Goal: Entertainment & Leisure: Consume media (video, audio)

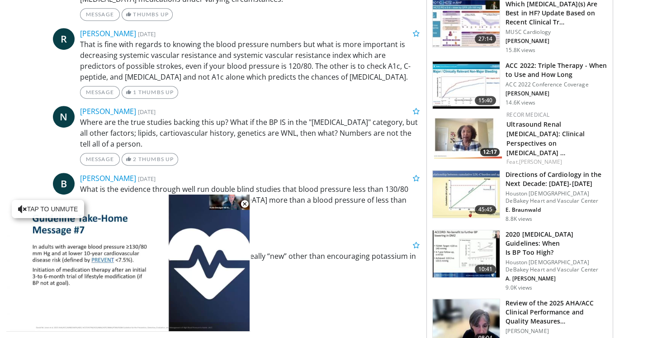
scroll to position [491, 0]
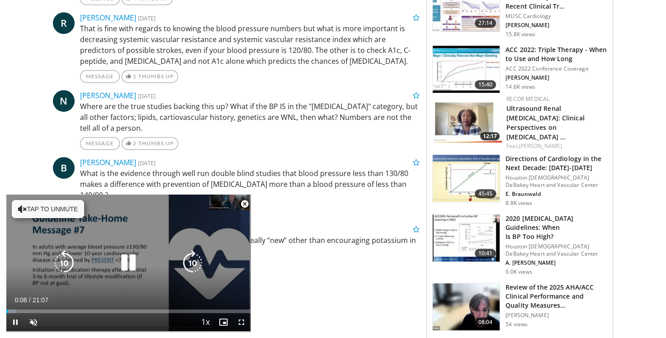
click at [62, 208] on button "Tap to unmute" at bounding box center [48, 209] width 72 height 18
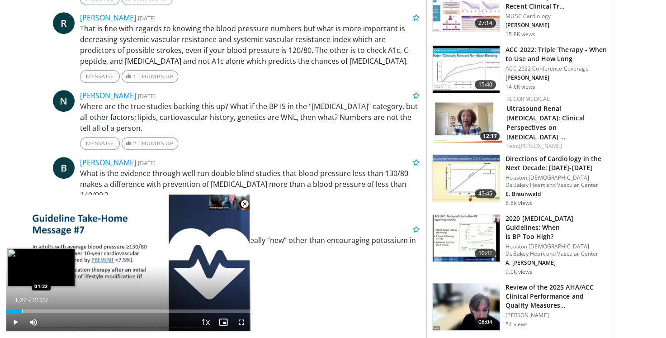
drag, startPoint x: 14, startPoint y: 311, endPoint x: 22, endPoint y: 311, distance: 7.7
click at [22, 311] on div "Progress Bar" at bounding box center [22, 311] width 1 height 4
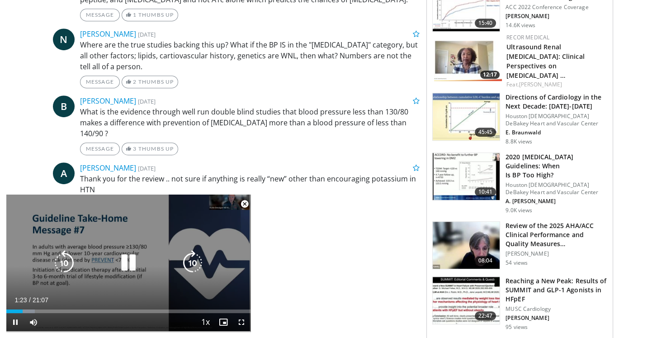
scroll to position [562, 0]
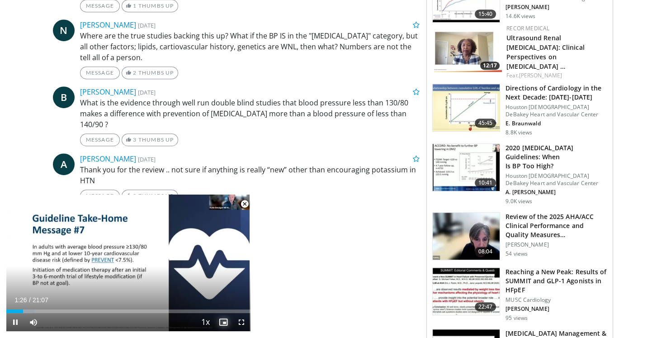
click at [224, 320] on span "Video Player" at bounding box center [223, 322] width 18 height 18
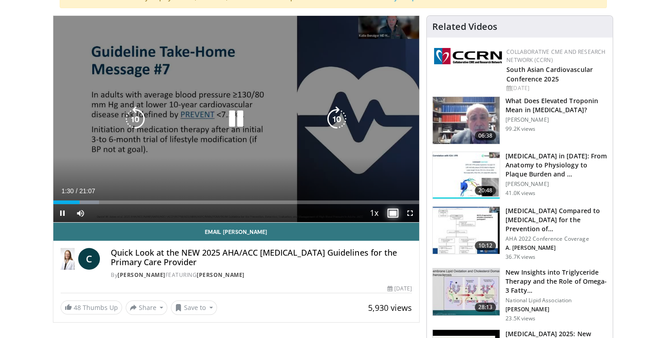
scroll to position [109, 0]
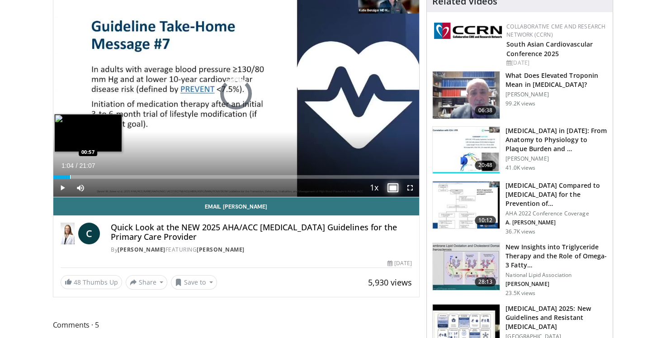
drag, startPoint x: 80, startPoint y: 176, endPoint x: 70, endPoint y: 175, distance: 10.5
click at [70, 175] on div "Progress Bar" at bounding box center [70, 177] width 1 height 4
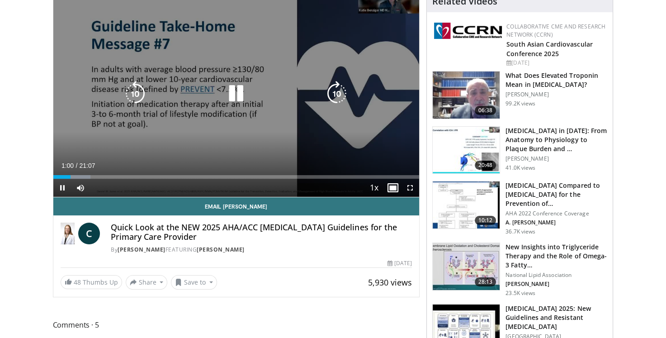
click at [174, 87] on div "Video Player" at bounding box center [236, 94] width 220 height 18
click at [235, 91] on icon "Video Player" at bounding box center [235, 93] width 25 height 25
click at [237, 93] on icon "Video Player" at bounding box center [235, 93] width 25 height 25
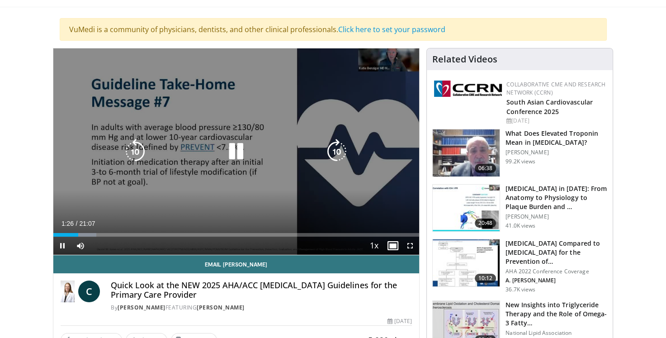
scroll to position [70, 0]
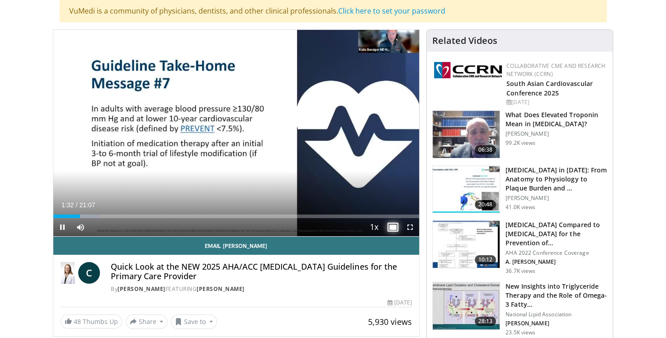
click at [397, 229] on span "Video Player" at bounding box center [392, 227] width 18 height 18
click at [408, 227] on span "Video Player" at bounding box center [410, 227] width 18 height 18
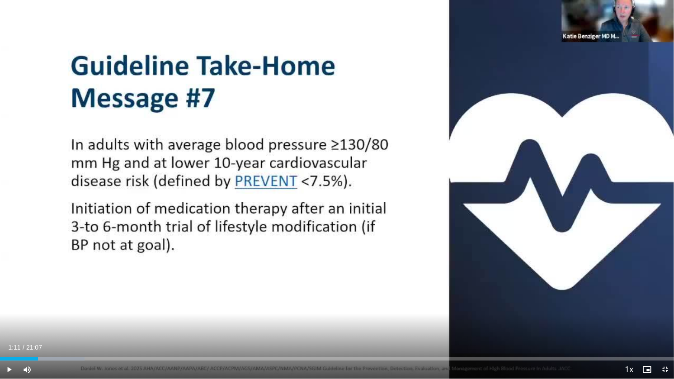
drag, startPoint x: 48, startPoint y: 360, endPoint x: 53, endPoint y: 344, distance: 16.9
click at [39, 337] on div "Loaded : 12.52% 01:11 01:30" at bounding box center [337, 359] width 674 height 4
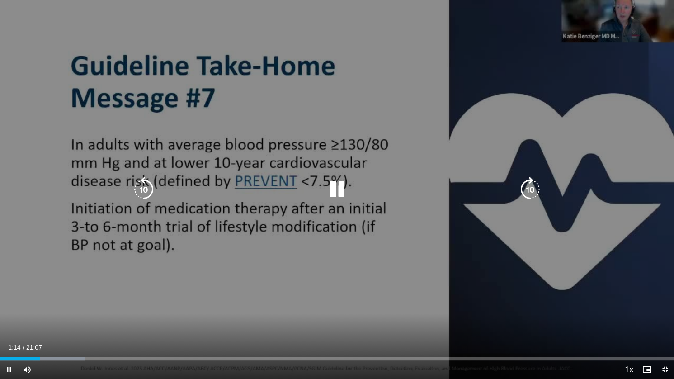
click at [80, 131] on div "10 seconds Tap to unmute" at bounding box center [337, 189] width 674 height 378
click at [78, 132] on div "10 seconds Tap to unmute" at bounding box center [337, 189] width 674 height 378
click at [335, 188] on icon "Video Player" at bounding box center [337, 189] width 25 height 25
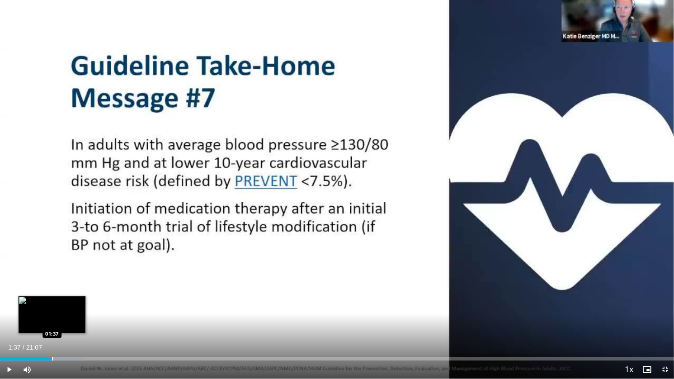
drag, startPoint x: 45, startPoint y: 359, endPoint x: 52, endPoint y: 359, distance: 6.8
click at [52, 337] on div "Progress Bar" at bounding box center [52, 359] width 1 height 4
drag, startPoint x: 52, startPoint y: 359, endPoint x: 58, endPoint y: 358, distance: 6.8
click at [58, 337] on div "Progress Bar" at bounding box center [58, 359] width 1 height 4
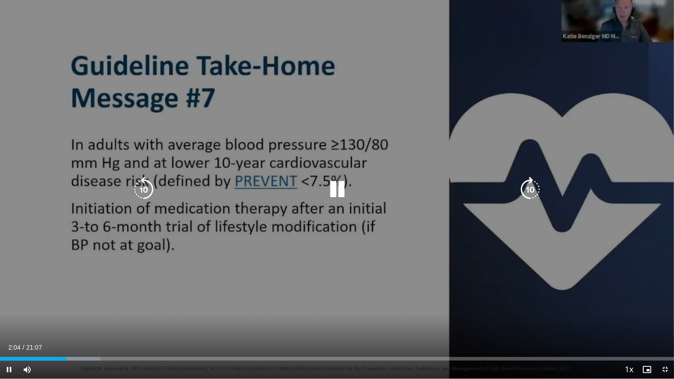
drag, startPoint x: 334, startPoint y: 186, endPoint x: 385, endPoint y: 160, distance: 57.6
click at [336, 185] on icon "Video Player" at bounding box center [337, 189] width 25 height 25
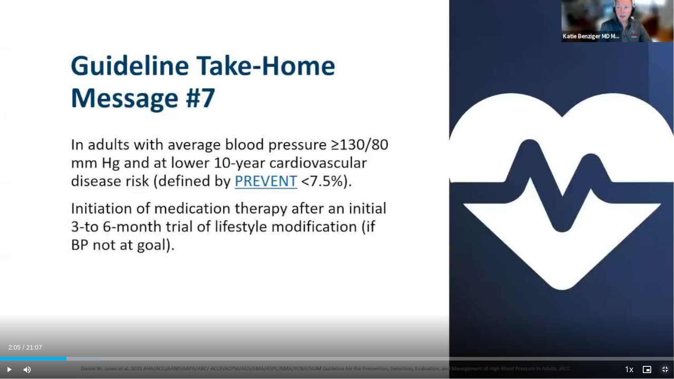
click at [665, 337] on span "Video Player" at bounding box center [665, 369] width 18 height 18
